Goal: Information Seeking & Learning: Learn about a topic

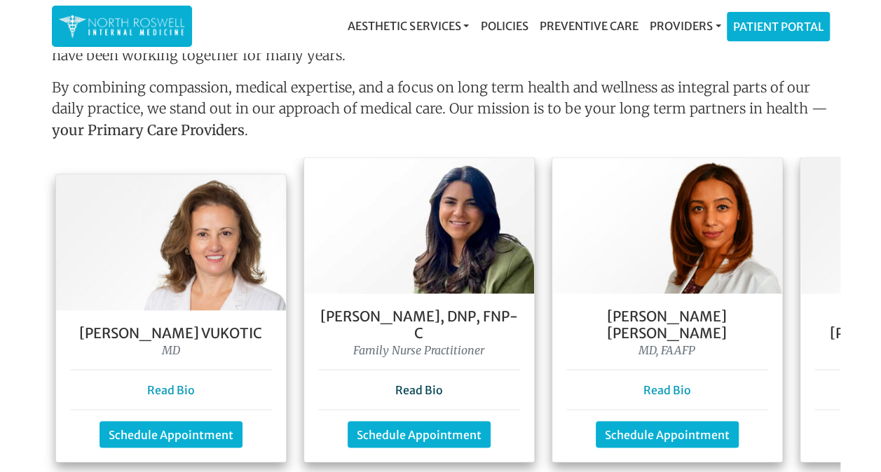
click at [419, 383] on link "Read Bio" at bounding box center [419, 390] width 48 height 14
